Goal: Task Accomplishment & Management: Manage account settings

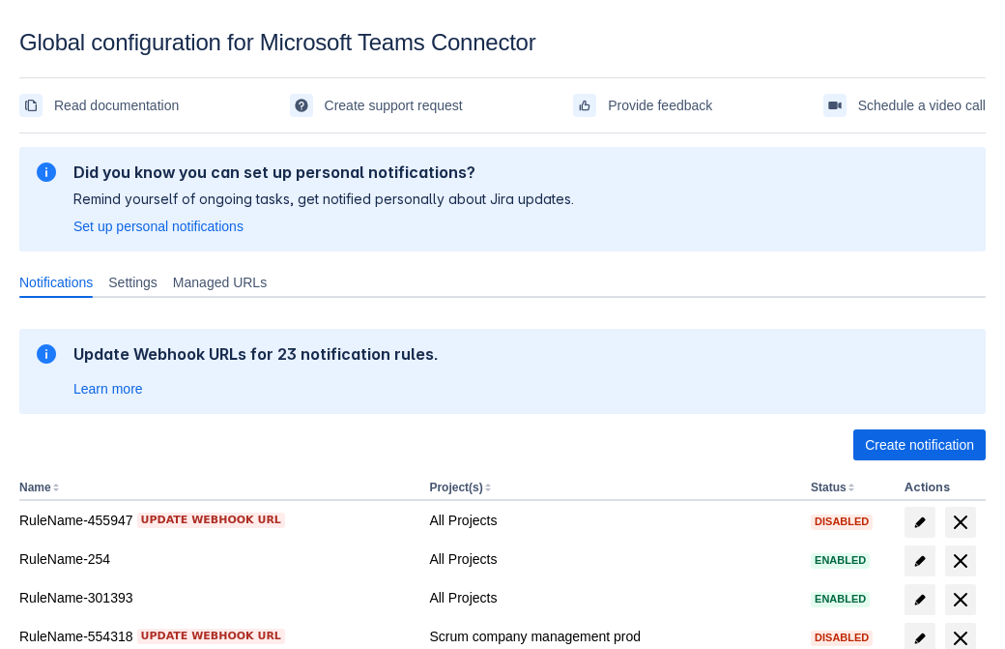
click at [919, 445] on span "Create notification" at bounding box center [919, 444] width 109 height 31
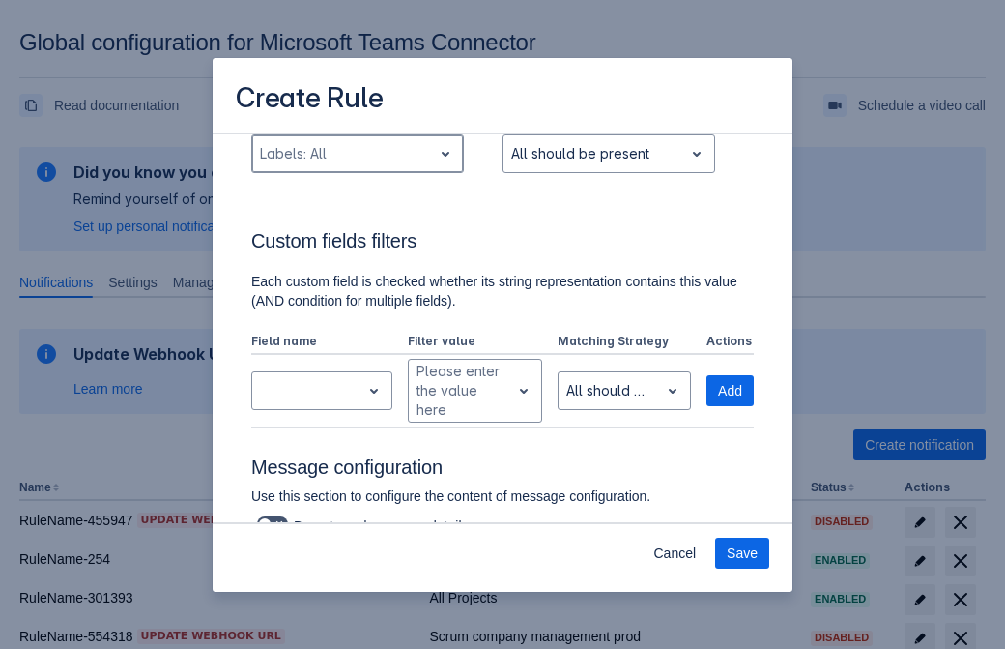
click at [357, 154] on div "Scrollable content" at bounding box center [342, 153] width 164 height 23
type input "873266_label"
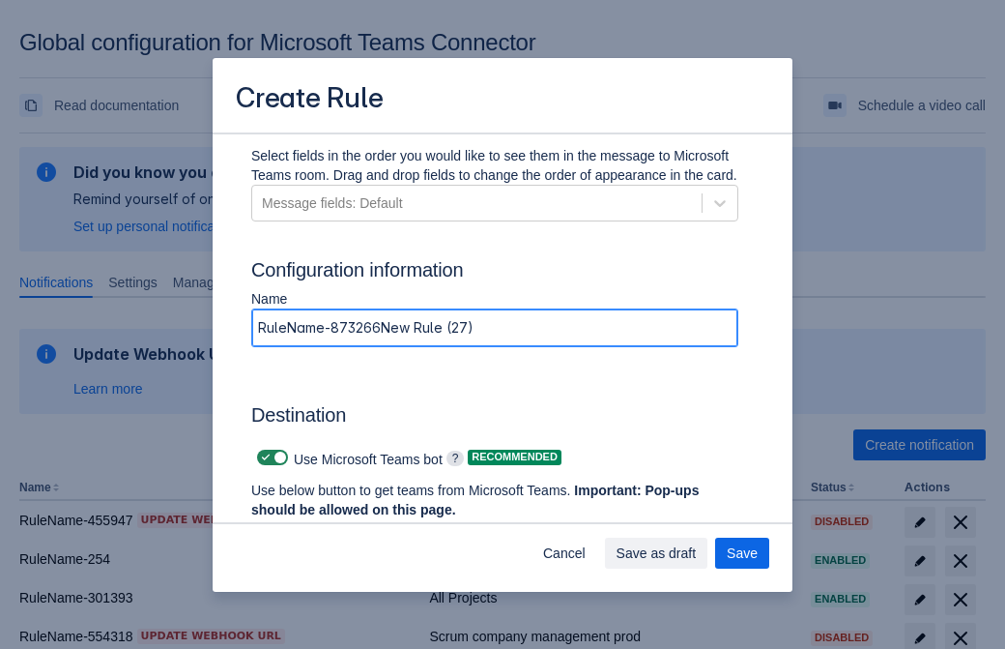
type input "RuleName-873266New Rule (27)"
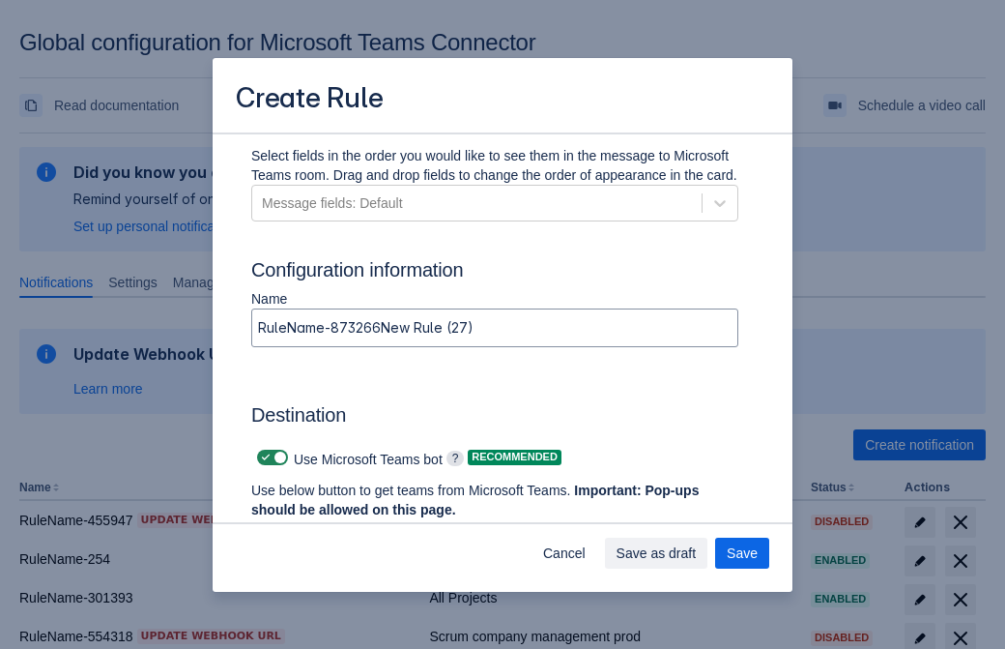
click at [263, 457] on span "Scrollable content" at bounding box center [265, 456] width 15 height 15
click at [263, 457] on input "Scrollable content" at bounding box center [263, 457] width 13 height 13
checkbox input "false"
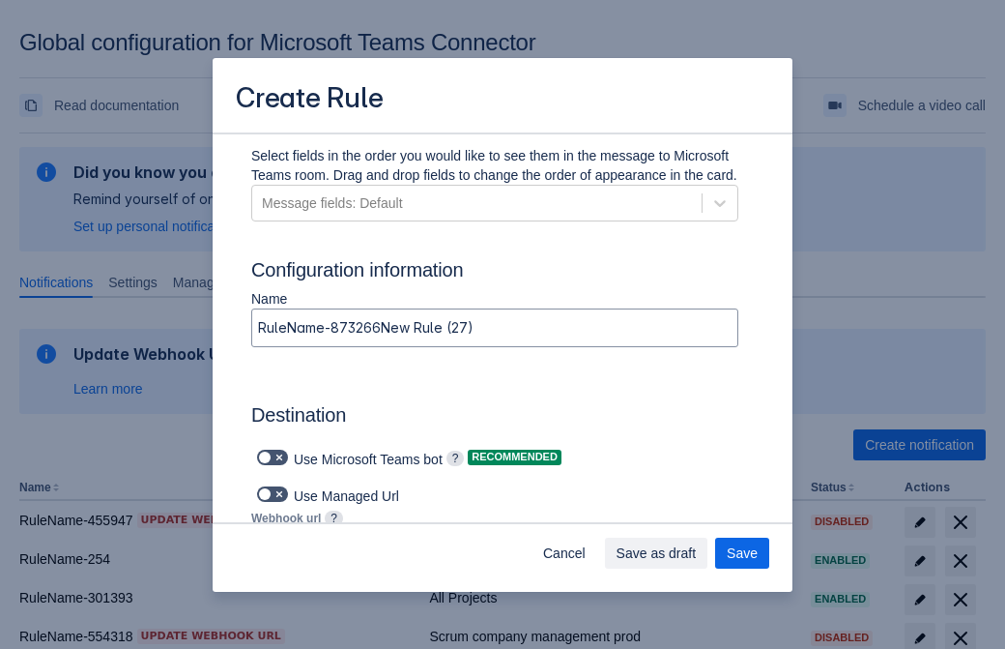
type input "[URL][DOMAIN_NAME][DATE]"
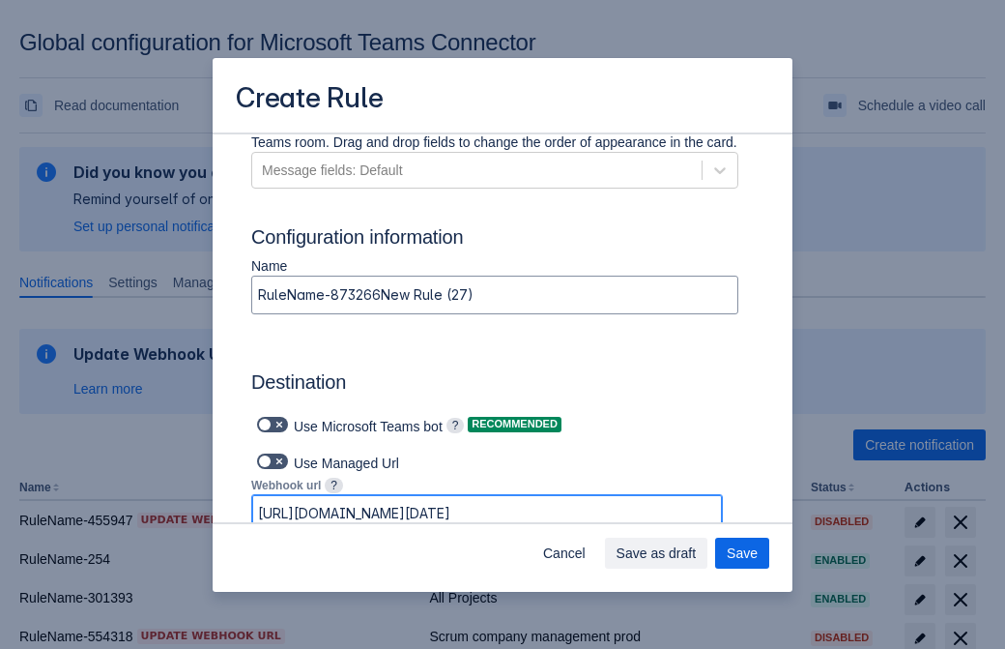
click at [697, 553] on span "Save as draft" at bounding box center [657, 552] width 80 height 31
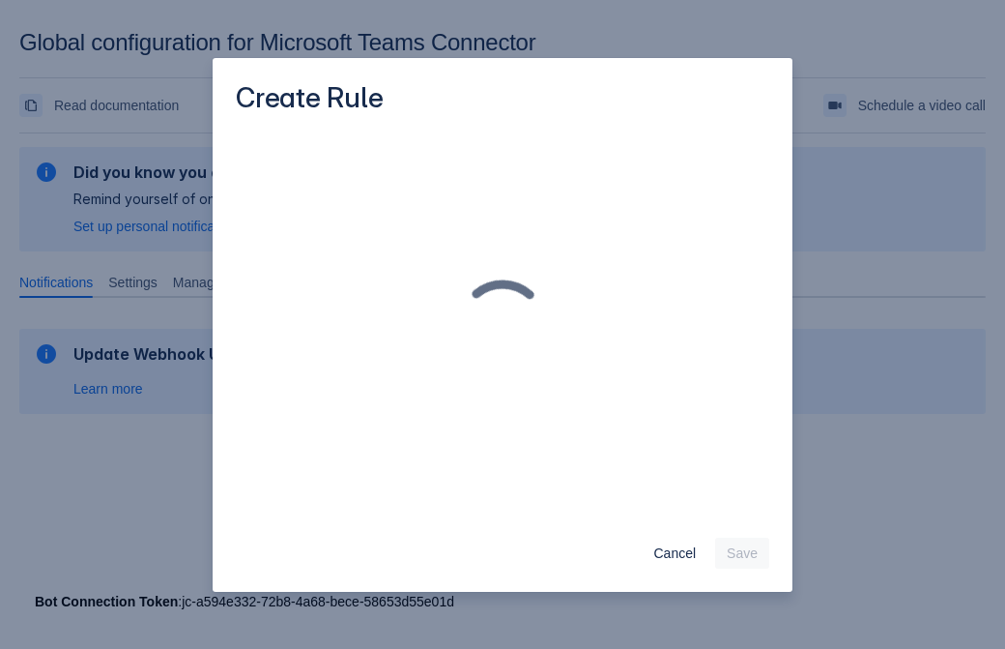
scroll to position [0, 0]
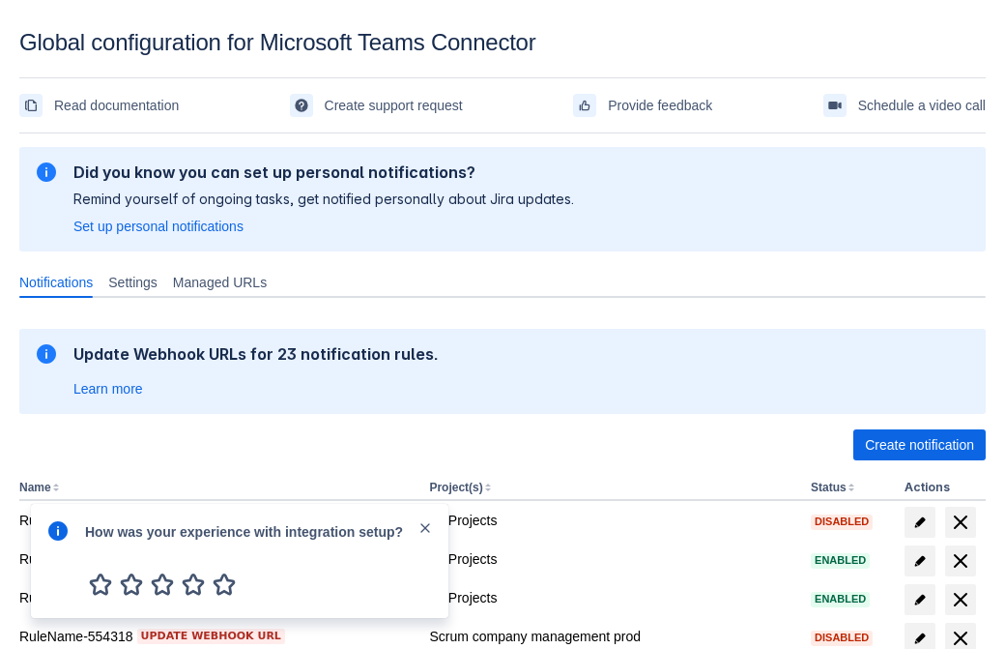
click at [63, 544] on div at bounding box center [57, 560] width 23 height 83
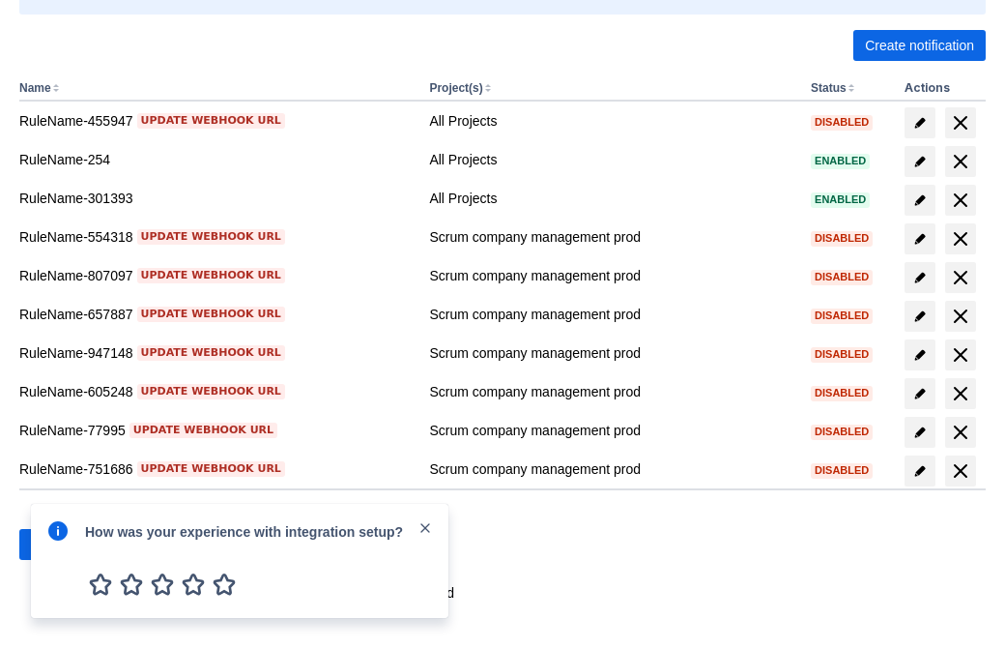
click at [63, 544] on div at bounding box center [57, 560] width 23 height 83
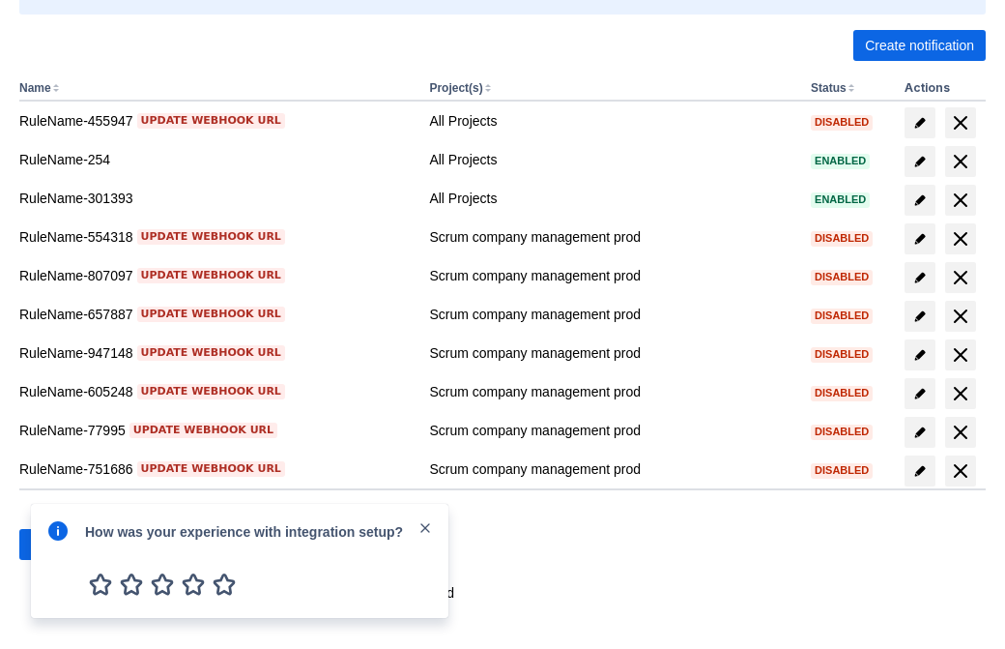
click at [63, 544] on div at bounding box center [57, 560] width 23 height 83
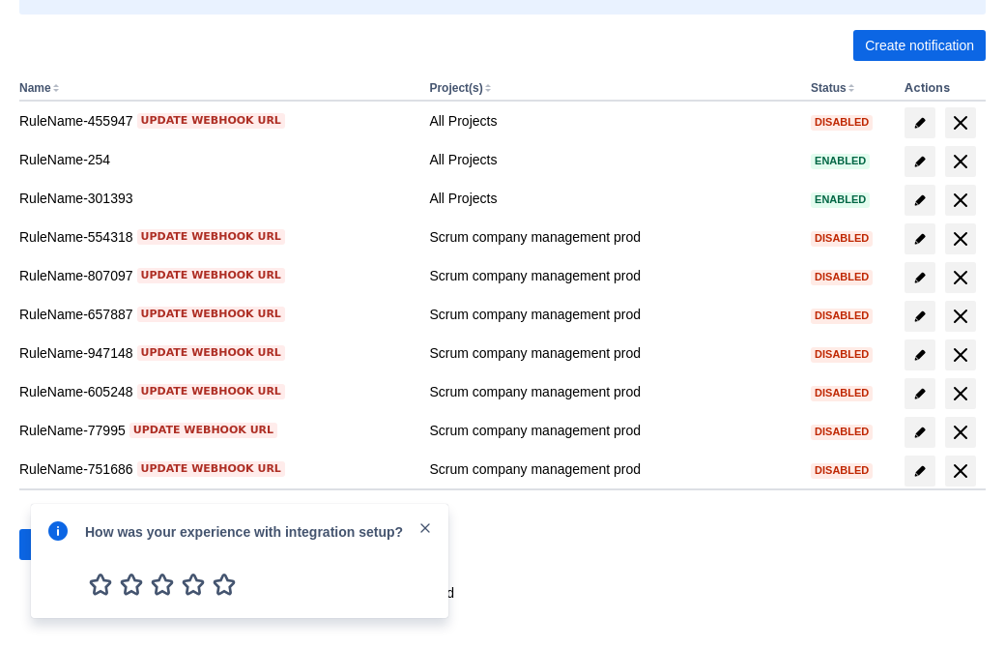
click at [63, 544] on div at bounding box center [57, 560] width 23 height 83
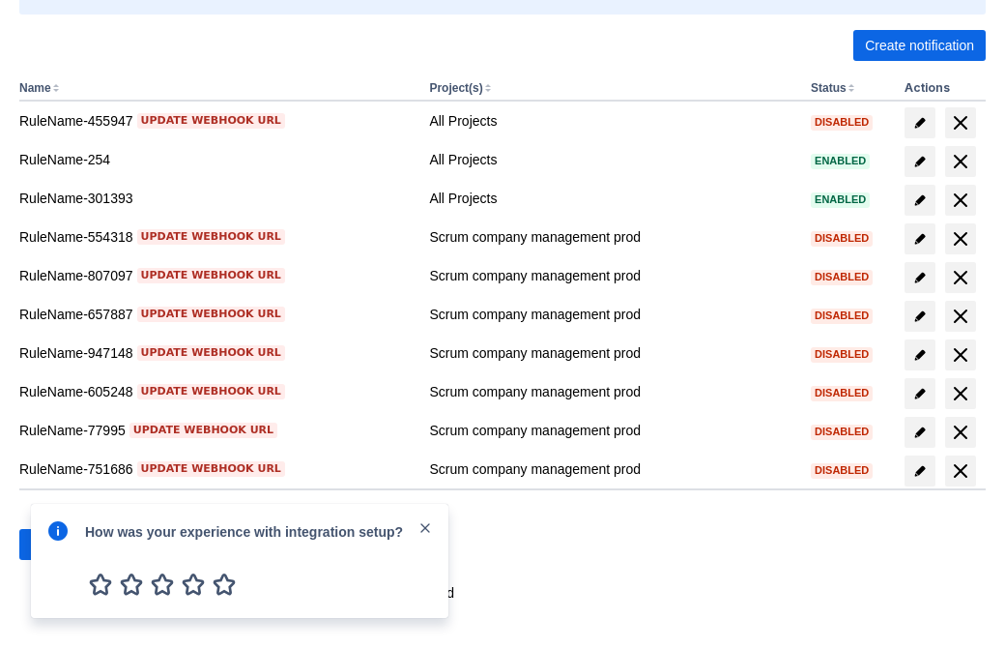
click at [63, 544] on div at bounding box center [57, 560] width 23 height 83
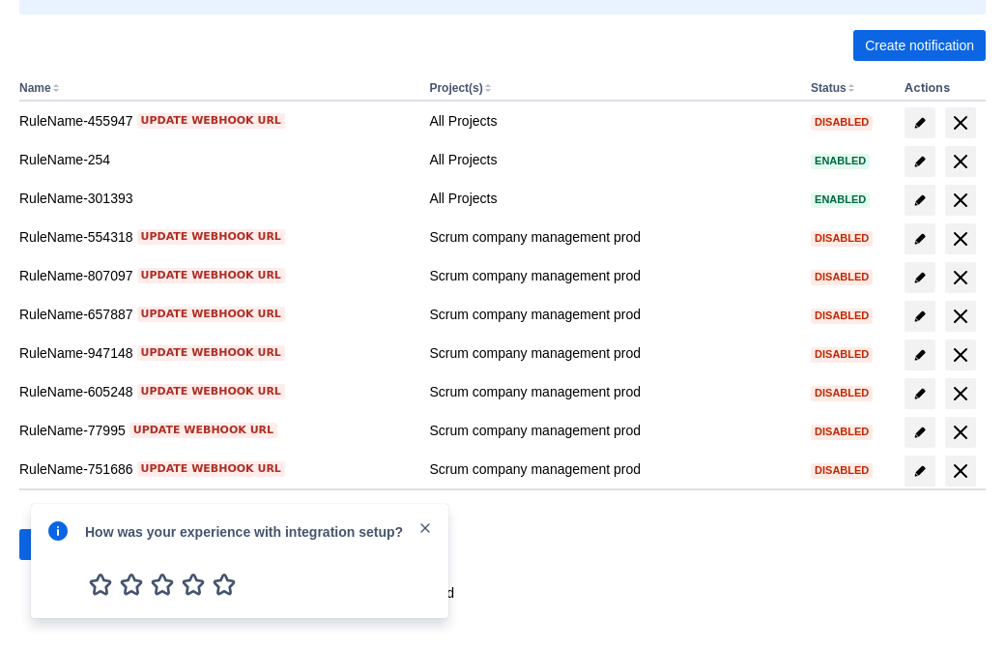
click at [63, 544] on div at bounding box center [57, 560] width 23 height 83
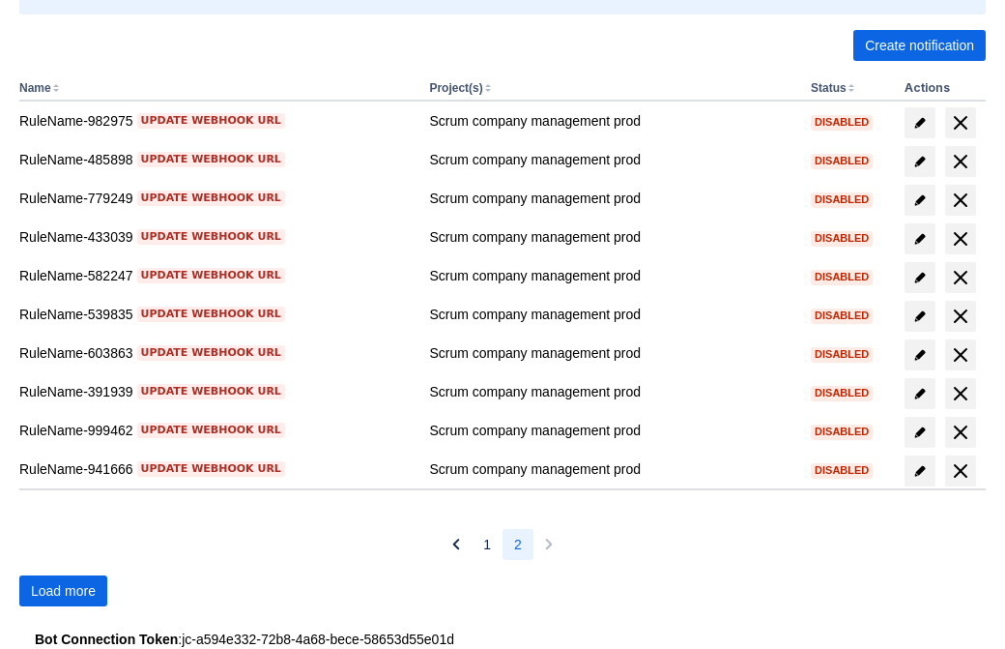
click at [63, 591] on span "Load more" at bounding box center [63, 590] width 65 height 31
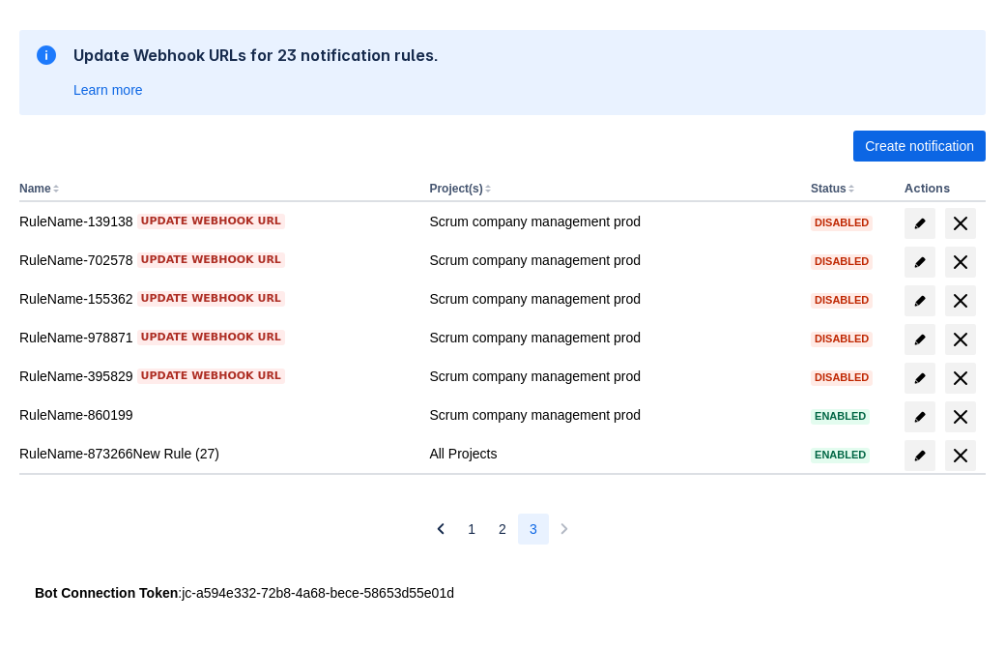
scroll to position [299, 0]
click at [960, 455] on span "delete" at bounding box center [960, 455] width 23 height 23
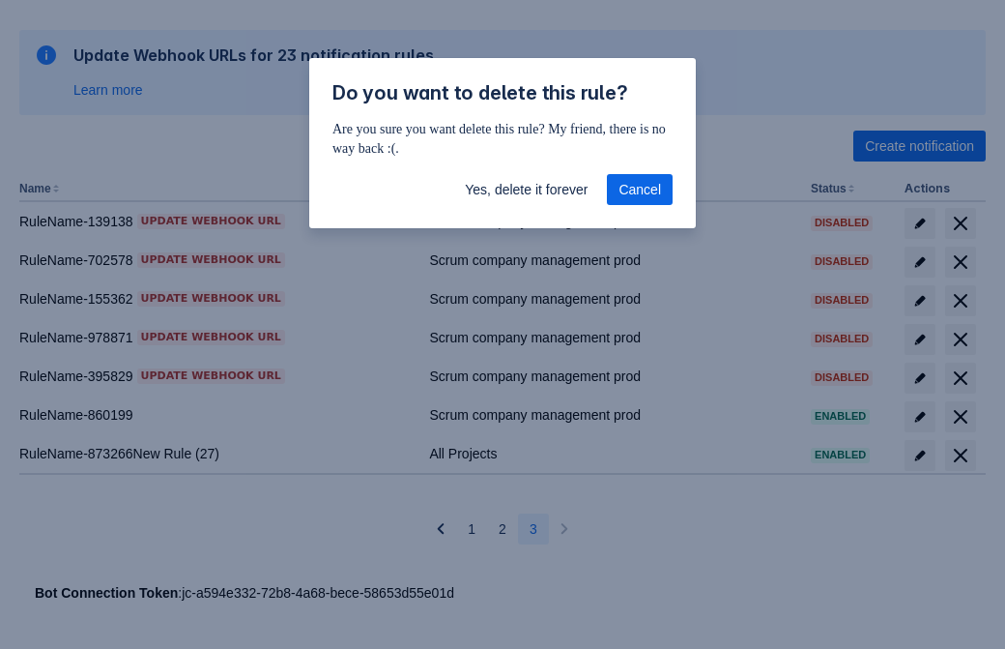
click at [526, 189] on span "Yes, delete it forever" at bounding box center [526, 189] width 123 height 31
